Goal: Information Seeking & Learning: Learn about a topic

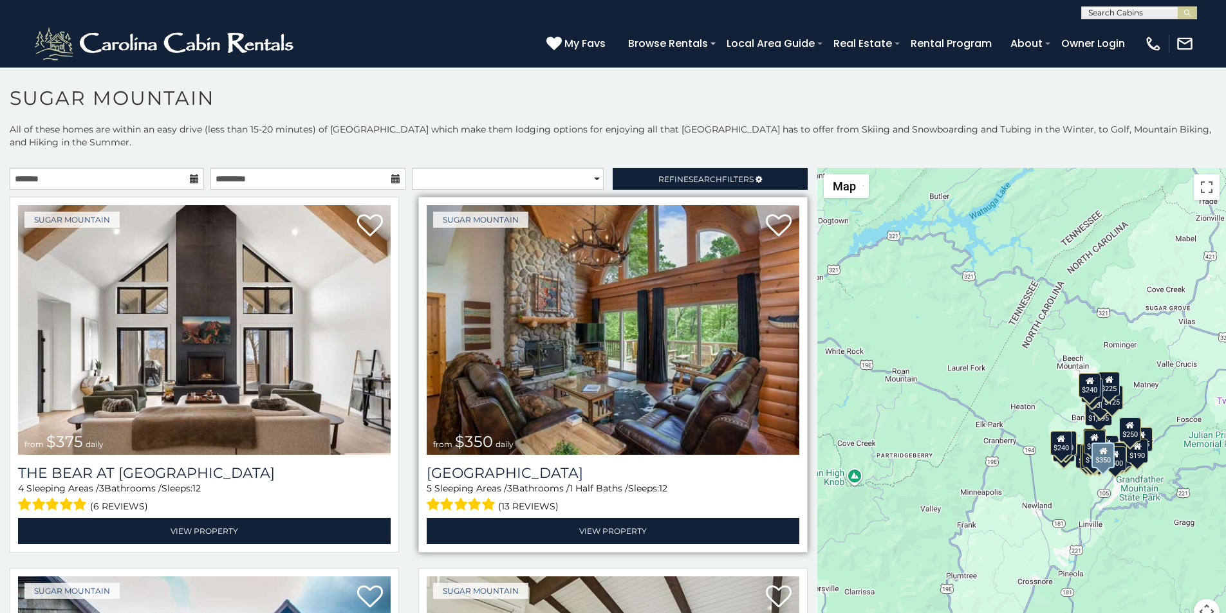
scroll to position [27, 0]
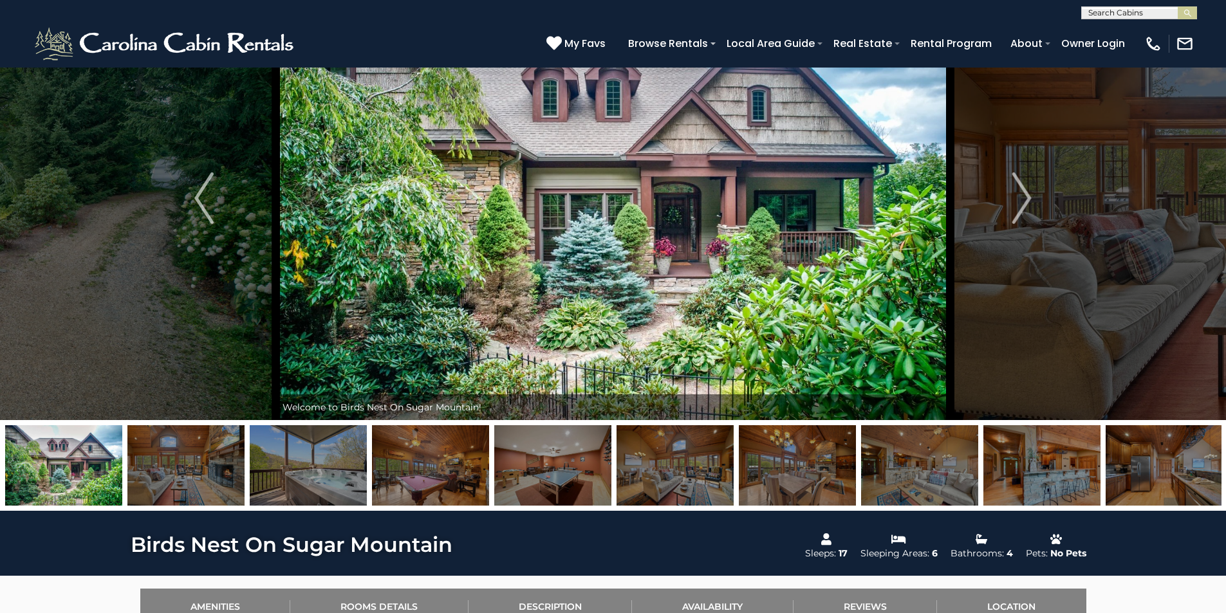
scroll to position [107, 0]
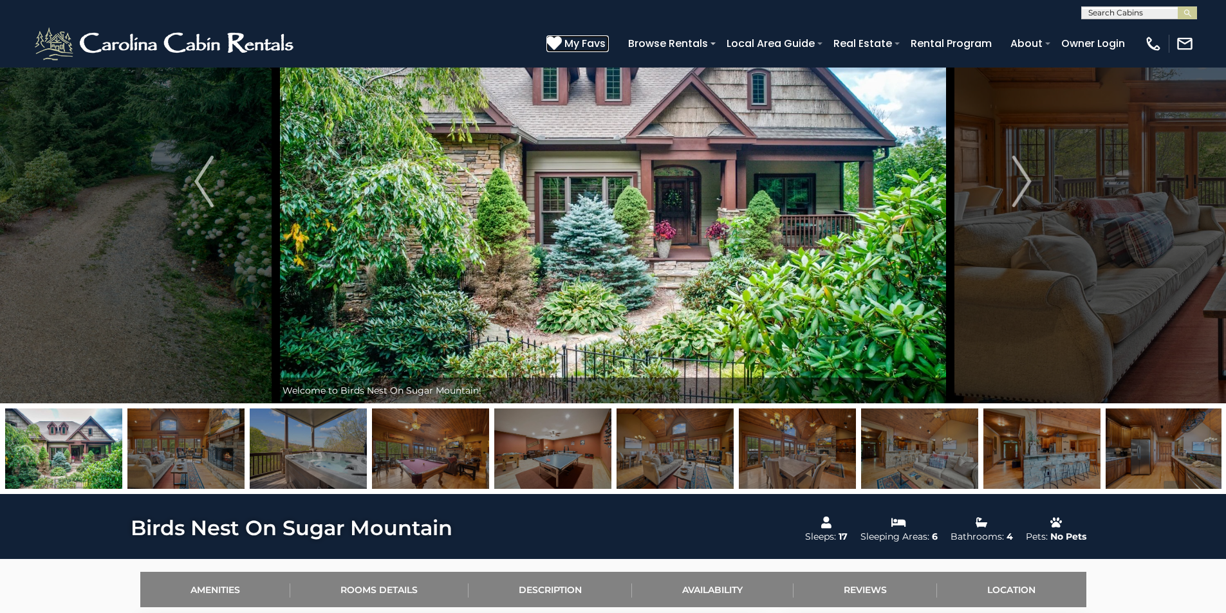
click at [562, 39] on icon at bounding box center [553, 42] width 15 height 15
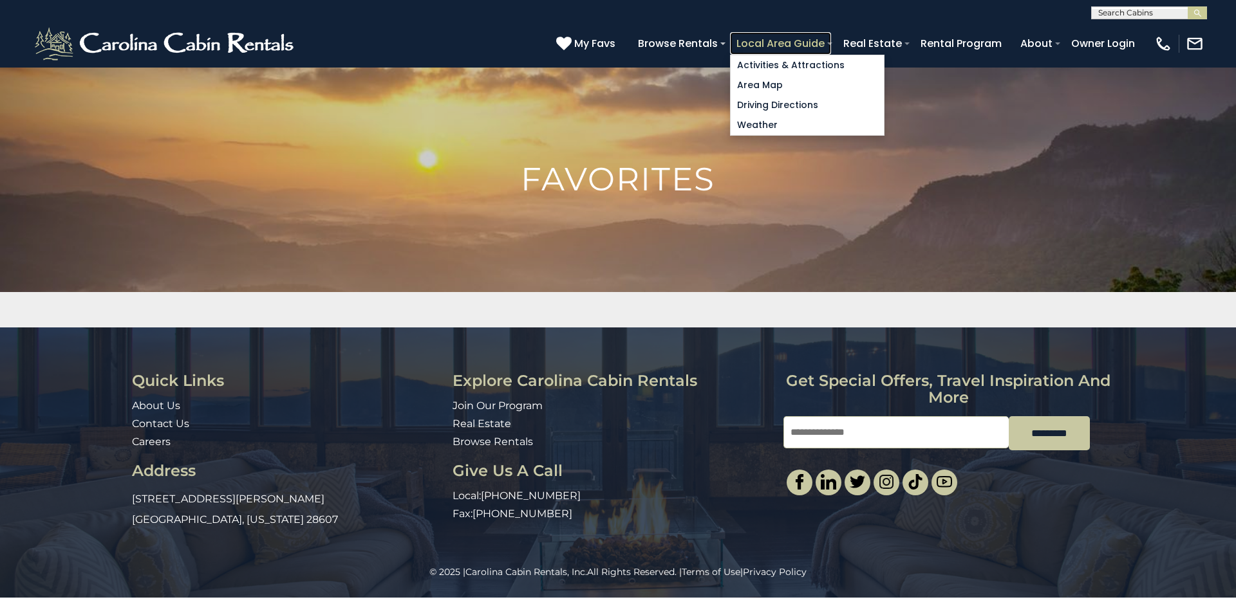
click at [831, 38] on link "Local Area Guide" at bounding box center [780, 43] width 101 height 23
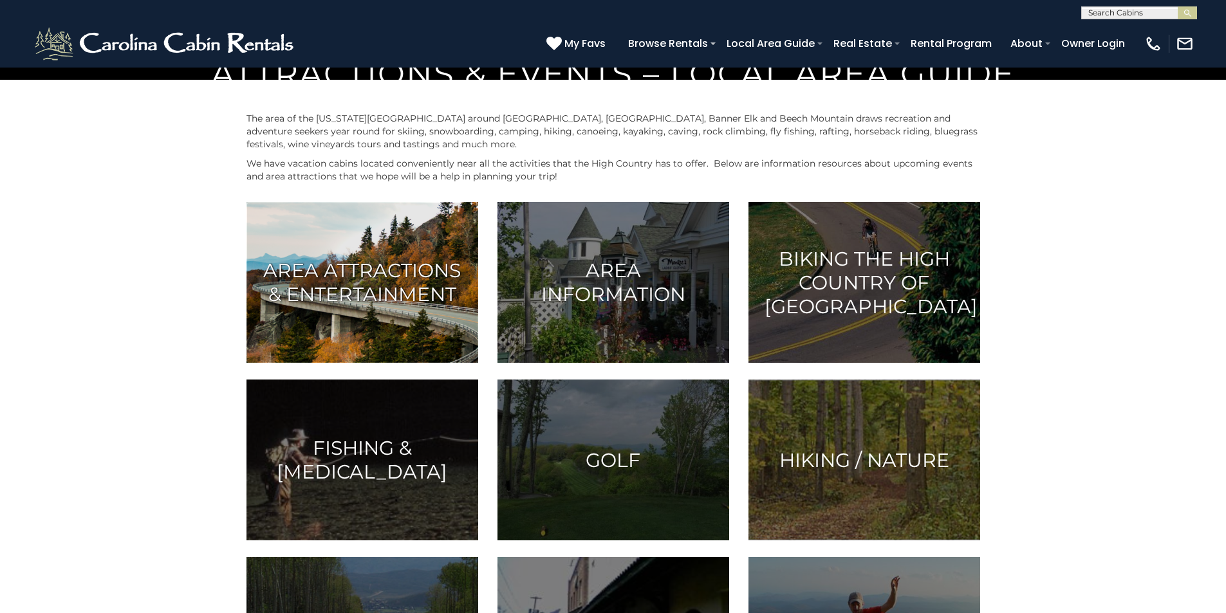
click at [423, 363] on img at bounding box center [362, 282] width 232 height 161
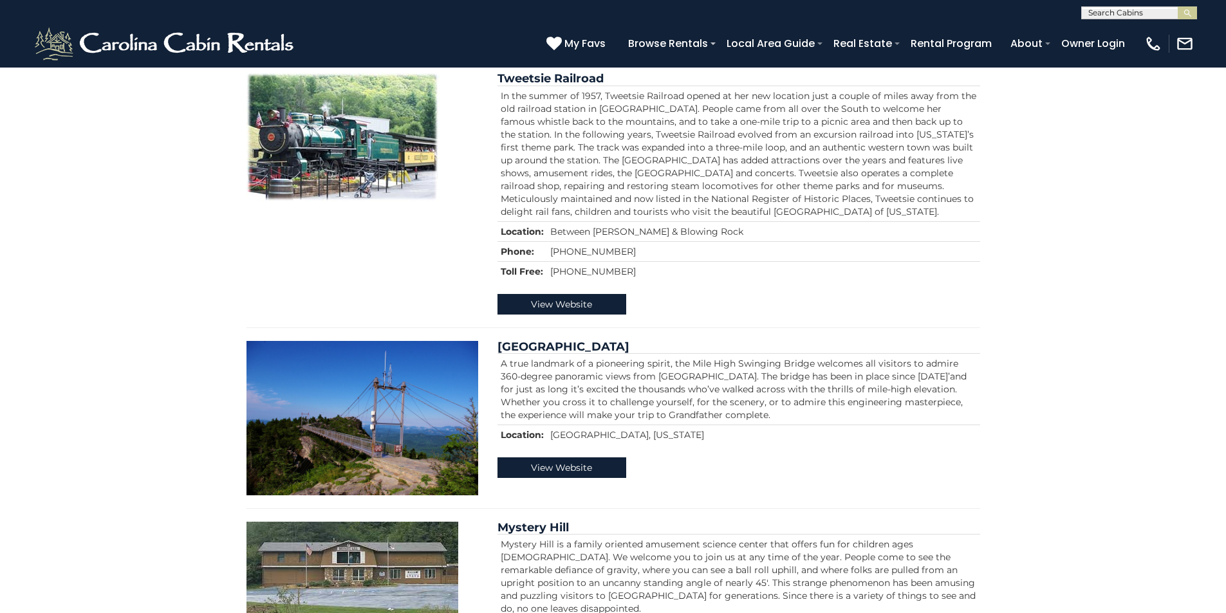
scroll to position [322, 0]
click at [508, 62] on div "[PHONE_NUMBER] My Favs Browse Rentals Local Area Guide Activities & Attractions…" at bounding box center [613, 43] width 1226 height 48
